Goal: Find specific page/section: Find specific page/section

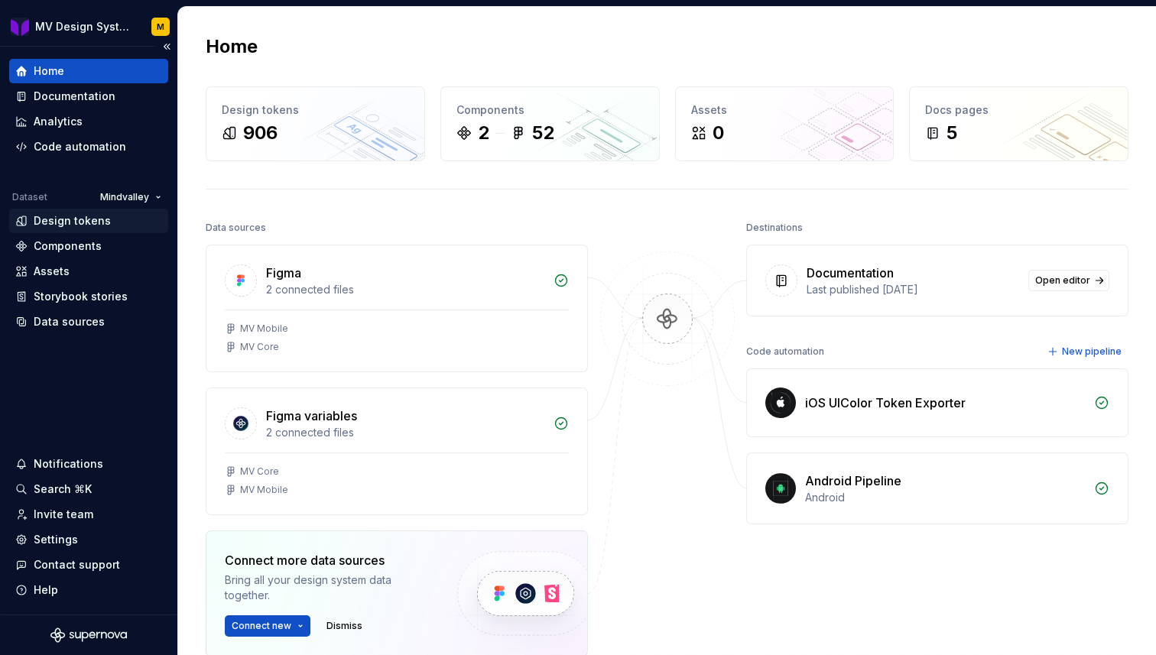
click at [86, 226] on div "Design tokens" at bounding box center [72, 220] width 77 height 15
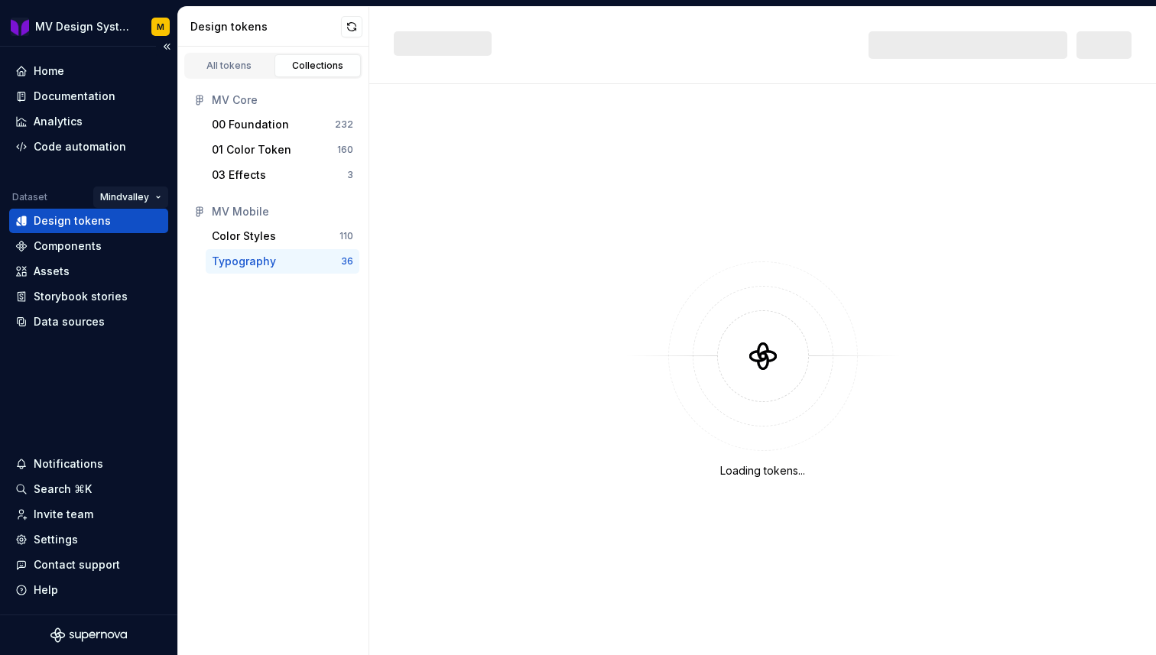
click at [135, 196] on html "MV Design System Mobile M Home Documentation Analytics Code automation Dataset …" at bounding box center [578, 327] width 1156 height 655
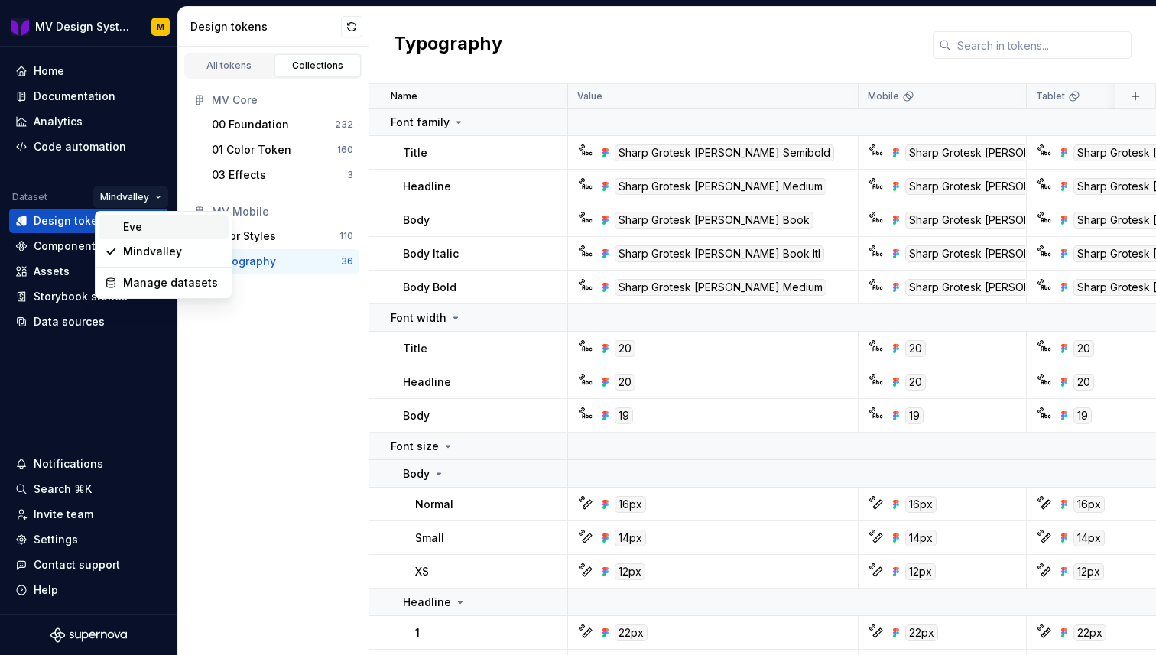
click at [136, 222] on div "Eve" at bounding box center [172, 226] width 99 height 15
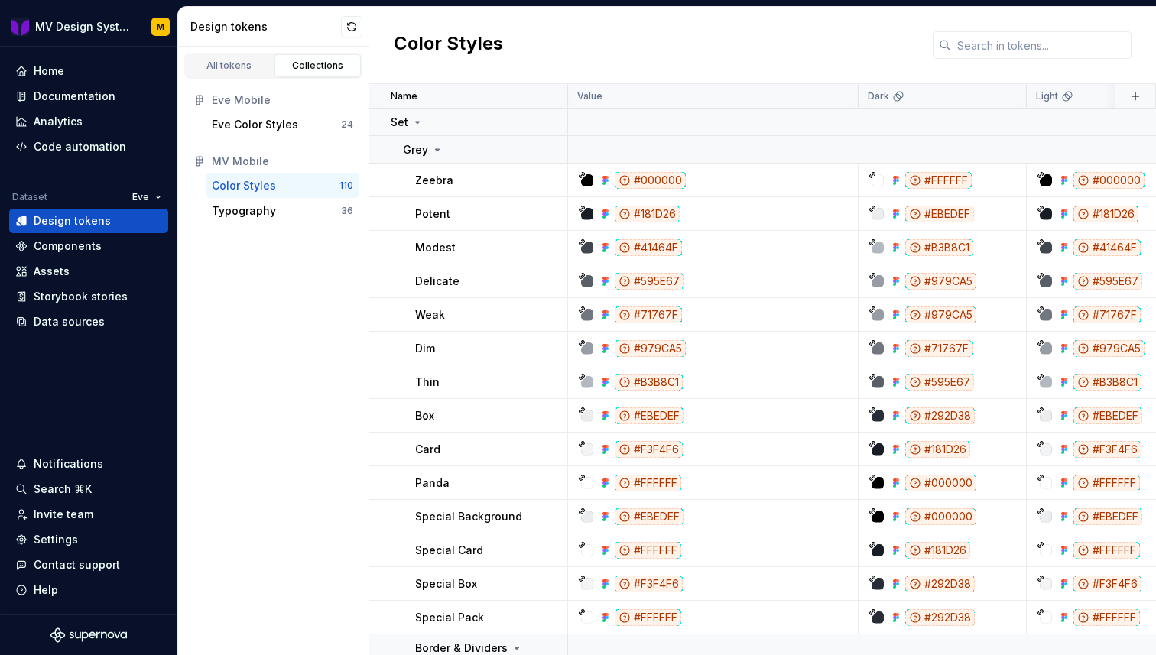
click at [243, 186] on div "Color Styles" at bounding box center [244, 185] width 64 height 15
click at [272, 181] on div "Color Styles" at bounding box center [244, 185] width 64 height 15
click at [300, 122] on div "Eve Color Styles" at bounding box center [276, 124] width 129 height 15
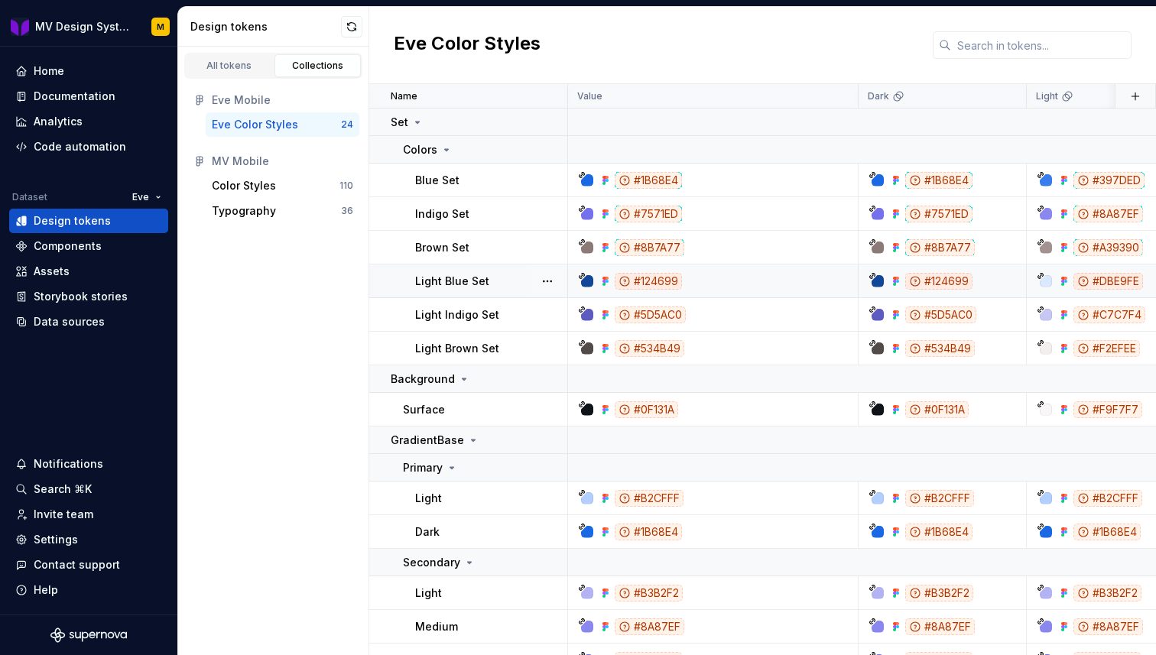
scroll to position [508, 0]
